Goal: Task Accomplishment & Management: Use online tool/utility

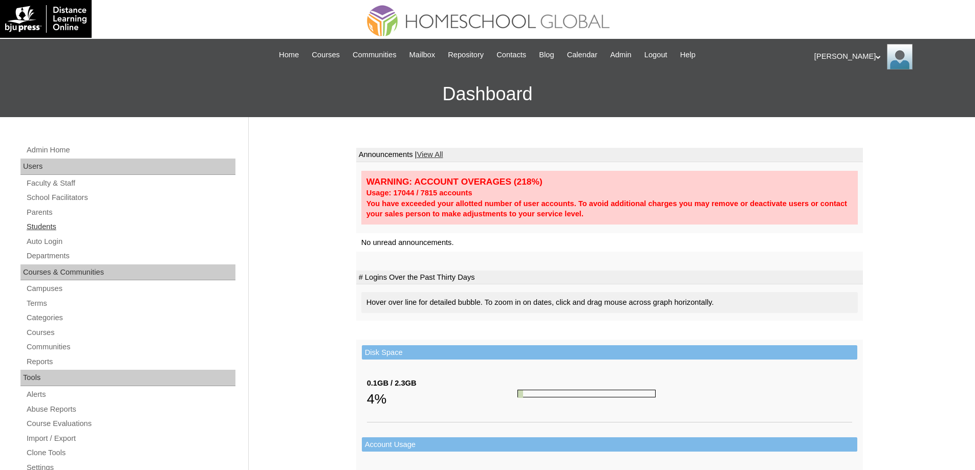
click at [71, 224] on link "Students" at bounding box center [131, 227] width 210 height 13
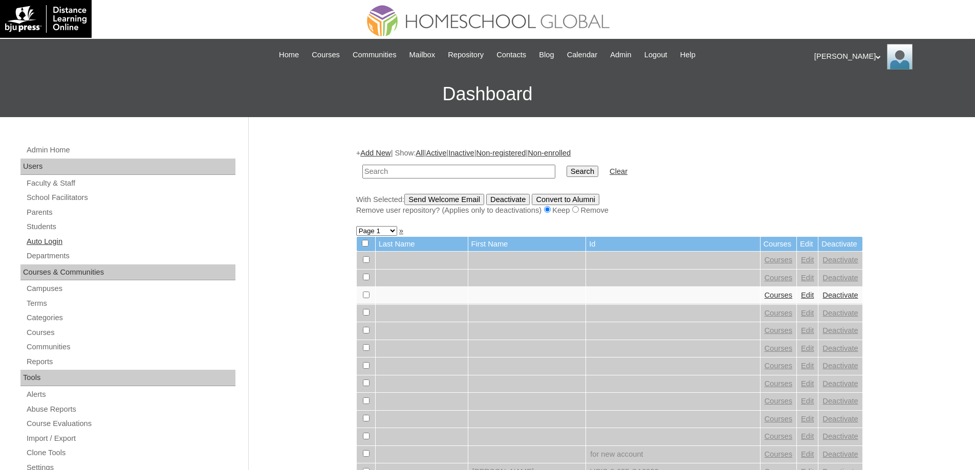
click at [70, 241] on link "Auto Login" at bounding box center [131, 241] width 210 height 13
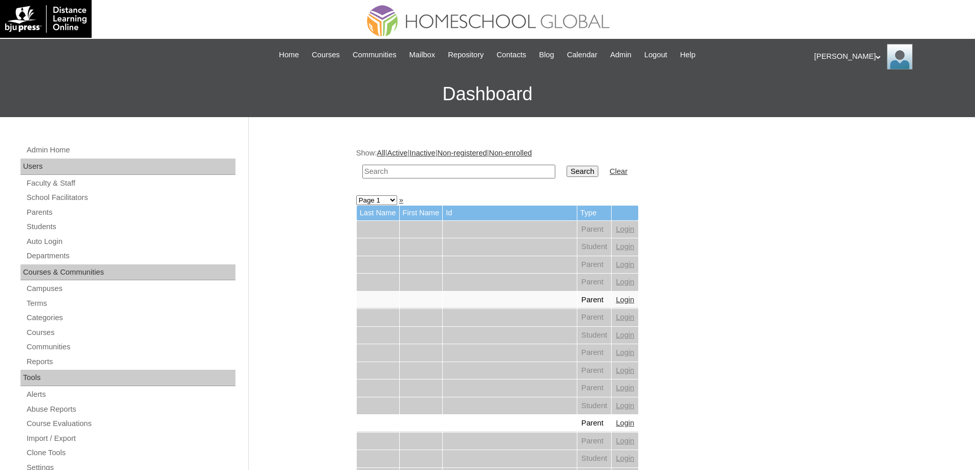
click at [436, 171] on input "text" at bounding box center [458, 172] width 193 height 14
type input "Favin Luc"
click at [587, 175] on input "Search" at bounding box center [583, 171] width 32 height 11
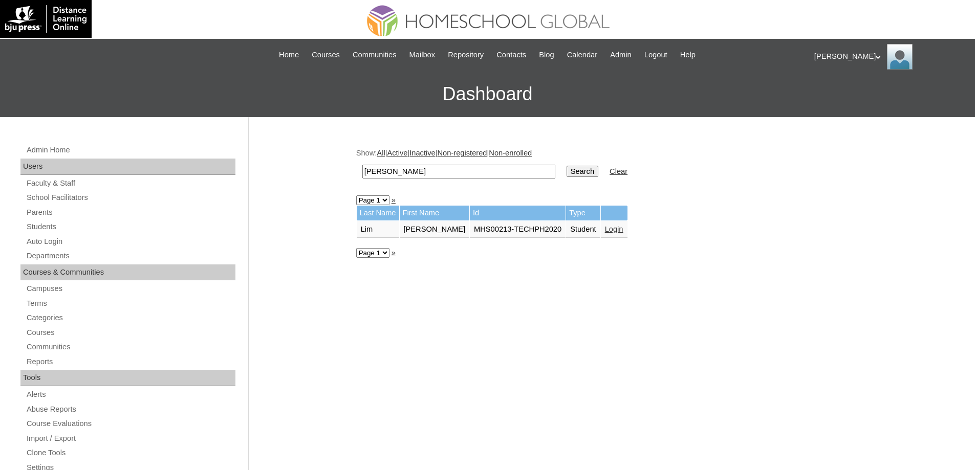
click at [605, 232] on link "Login" at bounding box center [614, 229] width 18 height 8
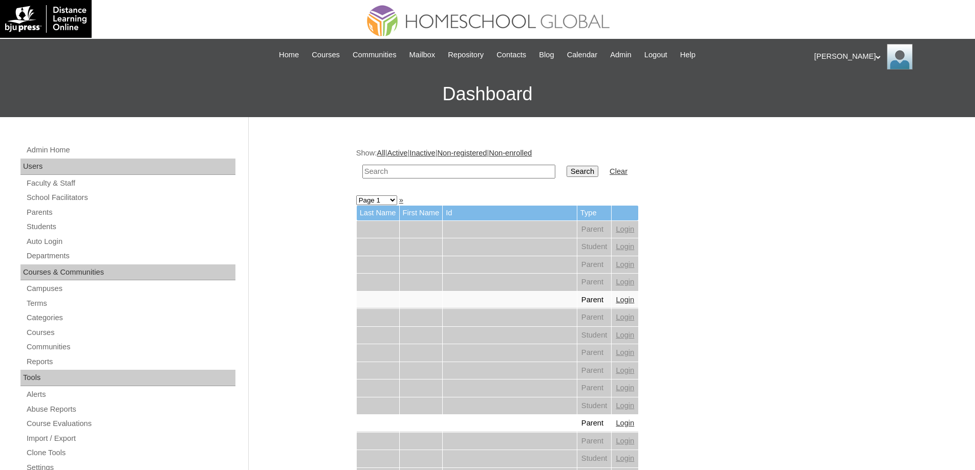
drag, startPoint x: 415, startPoint y: 168, endPoint x: 441, endPoint y: 168, distance: 25.6
click at [415, 168] on input "text" at bounding box center [458, 172] width 193 height 14
paste input "[PERSON_NAME]"
type input "Daniel Jade"
click at [574, 172] on input "Search" at bounding box center [583, 171] width 32 height 11
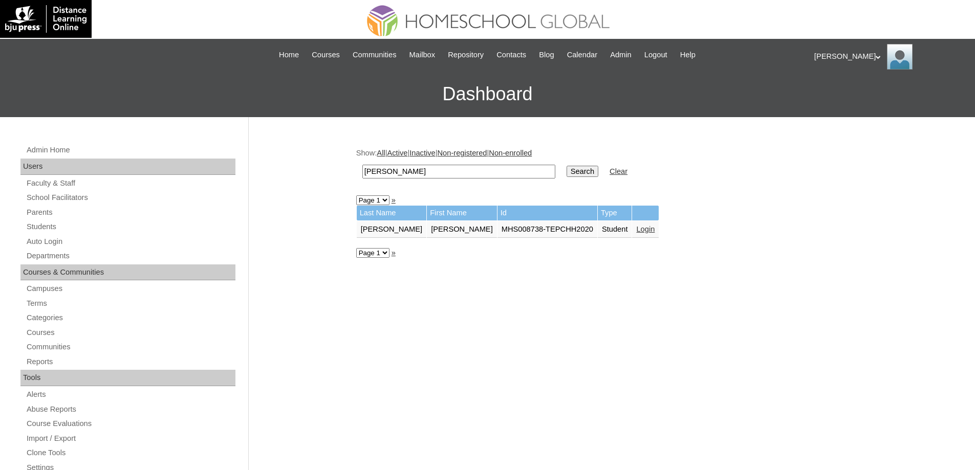
click at [636, 233] on link "Login" at bounding box center [645, 229] width 18 height 8
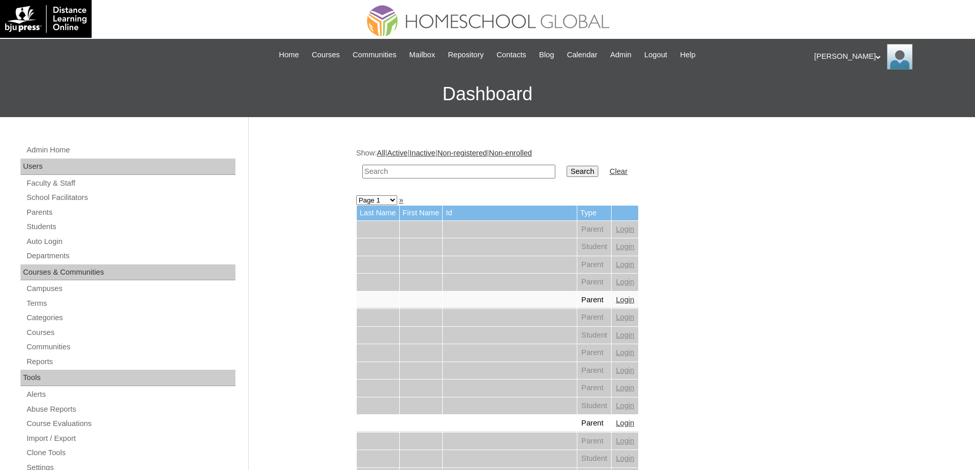
click at [416, 172] on input "text" at bounding box center [458, 172] width 193 height 14
paste input "Velvet Zac"
type input "Velvet Zac"
click at [577, 169] on input "Search" at bounding box center [583, 171] width 32 height 11
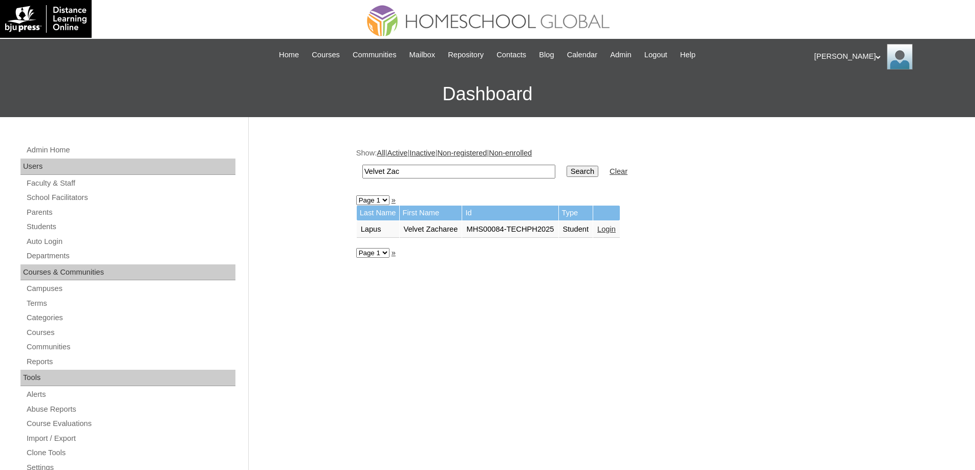
click at [620, 222] on td "Login" at bounding box center [606, 229] width 27 height 17
click at [616, 231] on link "Login" at bounding box center [606, 229] width 18 height 8
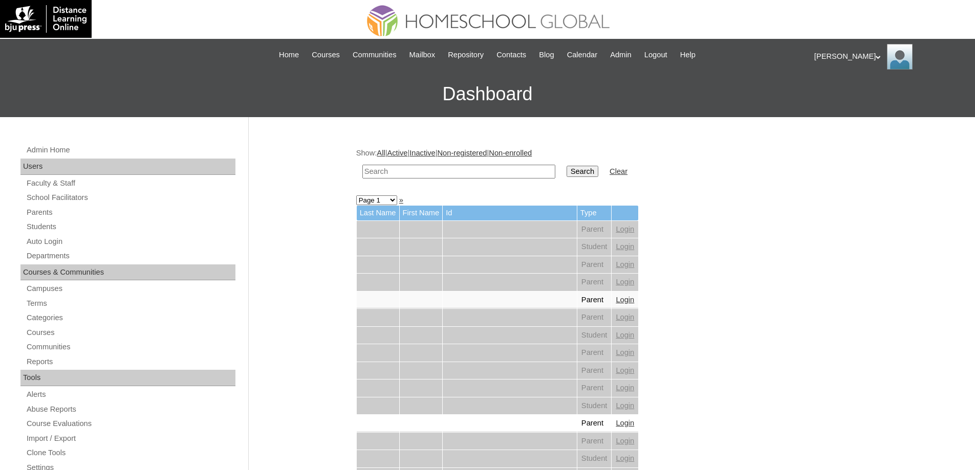
drag, startPoint x: 431, startPoint y: 172, endPoint x: 474, endPoint y: 173, distance: 43.5
click at [431, 172] on input "text" at bounding box center [458, 172] width 193 height 14
paste input "Meagan Loui"
type input "Meagan Loui"
click at [574, 173] on input "Search" at bounding box center [583, 171] width 32 height 11
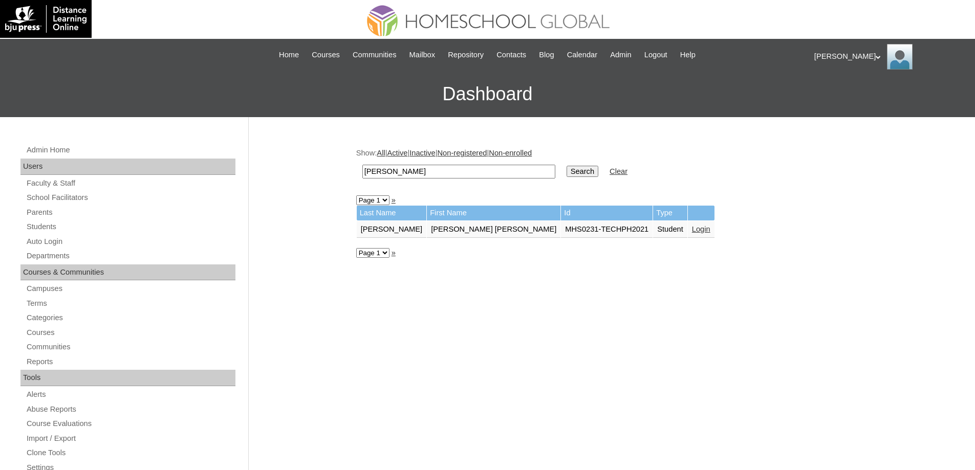
click at [688, 223] on td "Login" at bounding box center [701, 229] width 27 height 17
click at [692, 230] on link "Login" at bounding box center [701, 229] width 18 height 8
click at [609, 228] on link "Login" at bounding box center [614, 229] width 18 height 8
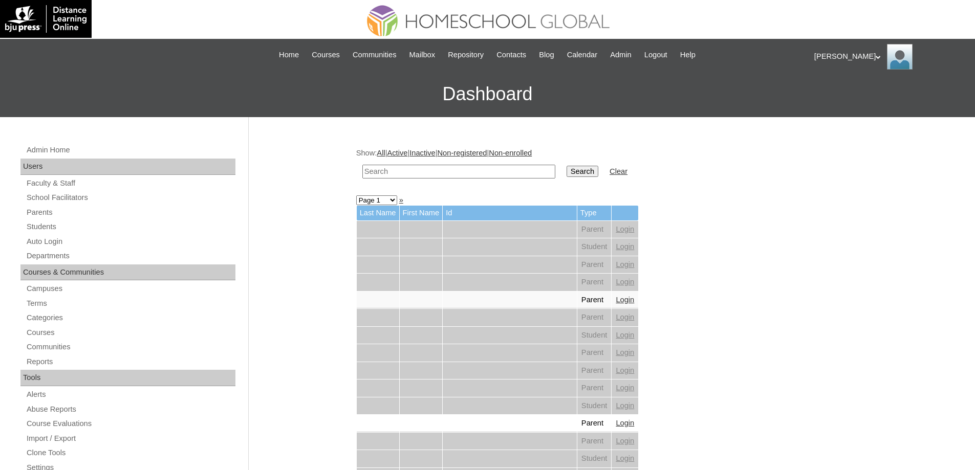
click at [467, 169] on input "text" at bounding box center [458, 172] width 193 height 14
paste input "[DATE][PERSON_NAME]"
type input "[DATE][PERSON_NAME]"
click at [589, 170] on input "Search" at bounding box center [583, 171] width 32 height 11
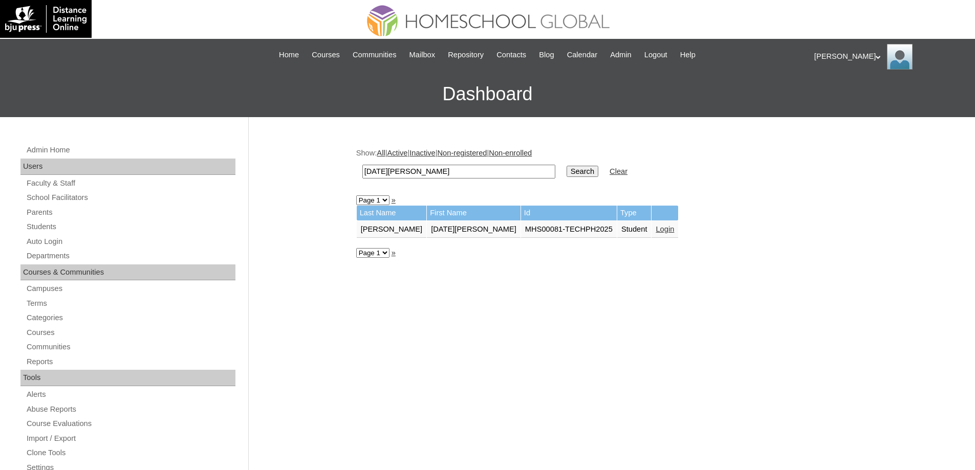
click at [656, 226] on link "Login" at bounding box center [665, 229] width 18 height 8
